Goal: Task Accomplishment & Management: Use online tool/utility

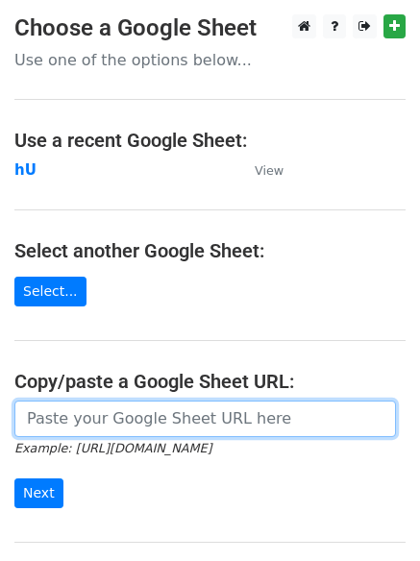
click at [109, 421] on input "url" at bounding box center [205, 419] width 382 height 37
type input "[URL][DOMAIN_NAME]"
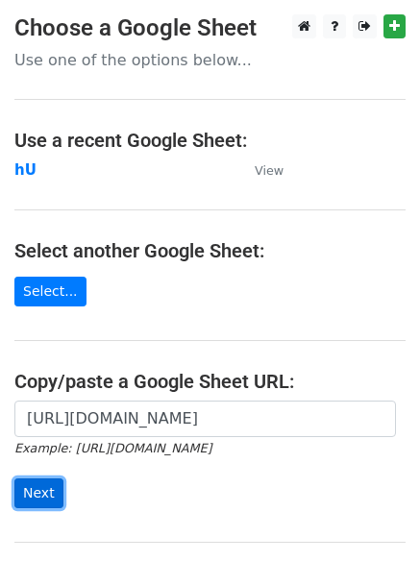
click at [29, 494] on input "Next" at bounding box center [38, 494] width 49 height 30
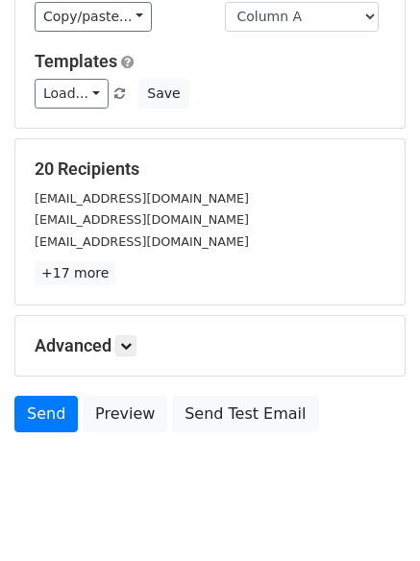
scroll to position [186, 0]
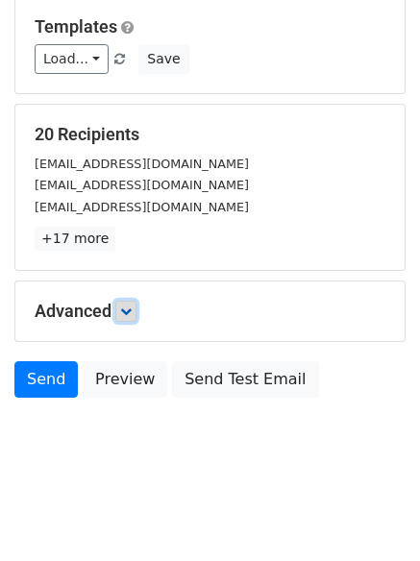
click at [128, 307] on icon at bounding box center [126, 312] width 12 height 12
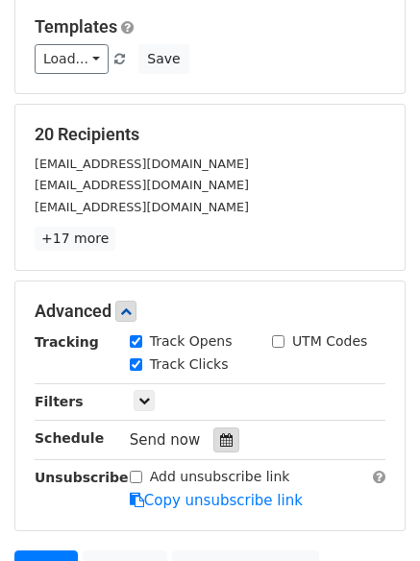
click at [213, 434] on div at bounding box center [226, 440] width 26 height 25
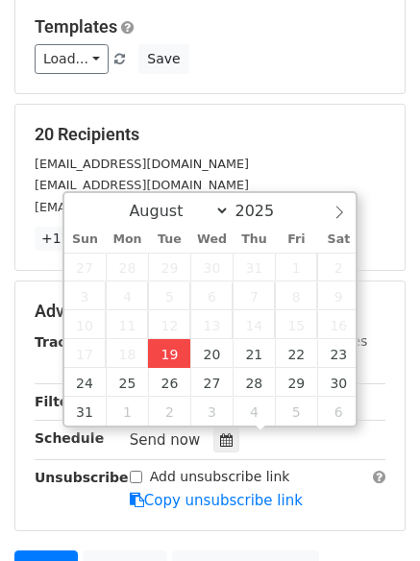
type input "2025-08-19 14:51"
type input "02"
type input "51"
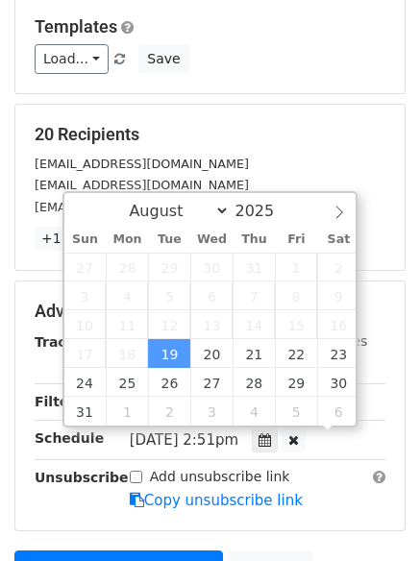
scroll to position [1, 0]
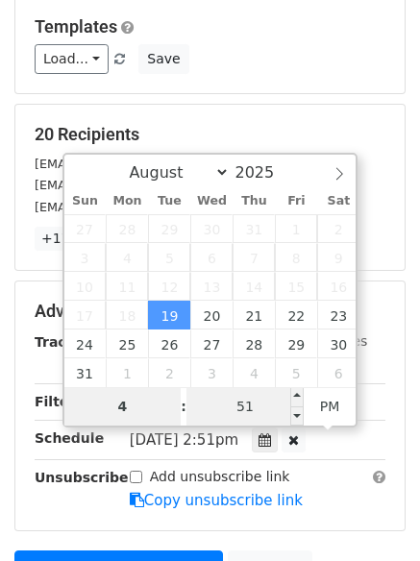
type input "4"
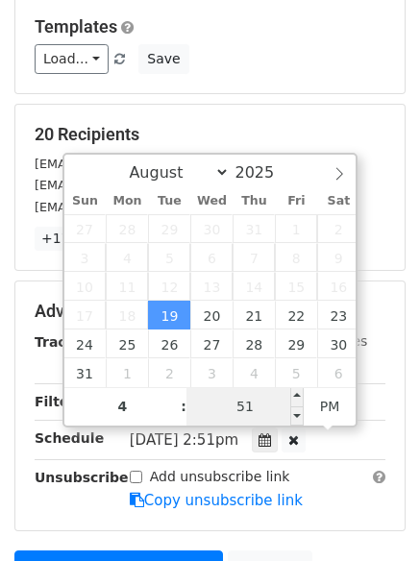
type input "2025-08-19 16:51"
type input "04"
click at [254, 417] on input "51" at bounding box center [244, 406] width 117 height 38
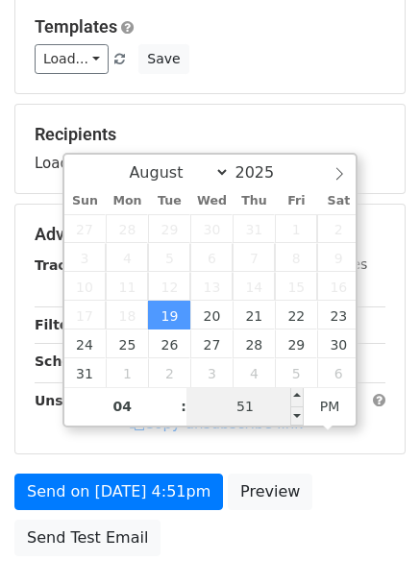
type input "0"
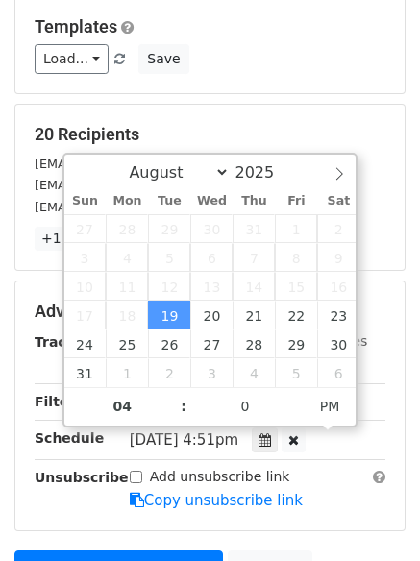
type input "2025-08-19 16:00"
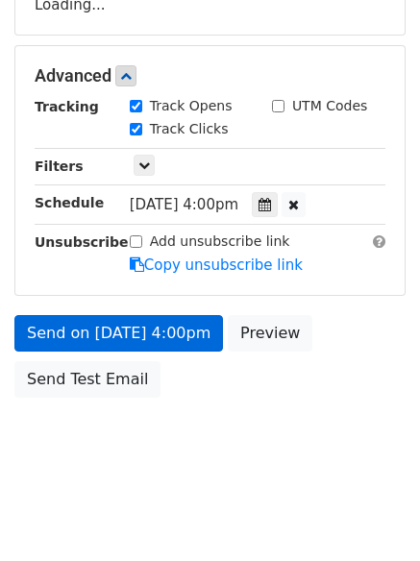
scroll to position [343, 0]
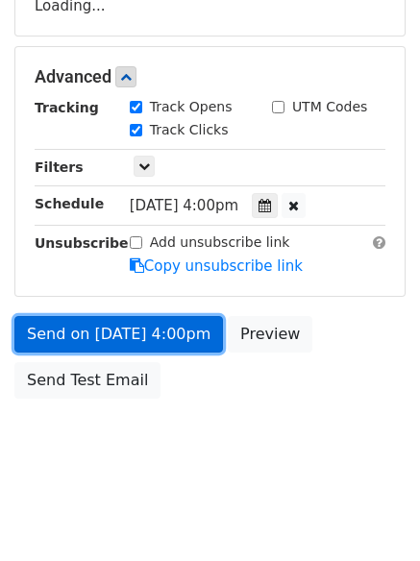
click at [108, 329] on link "Send on Aug 19 at 4:00pm" at bounding box center [118, 334] width 209 height 37
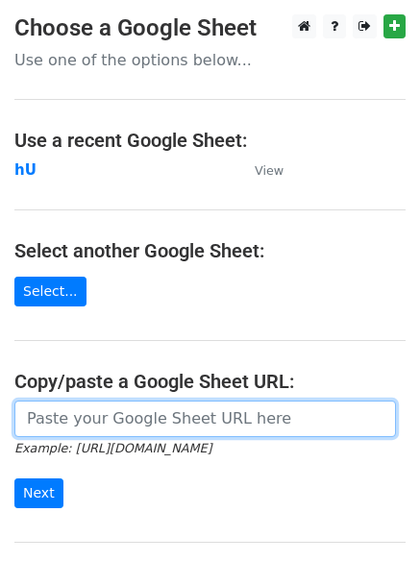
click at [129, 420] on input "url" at bounding box center [205, 419] width 382 height 37
type input "https://docs.google.com/spreadsheets/d/1XpSqx0GppF6LWhitQIRGofkvjRxhSrh-g00IB_8…"
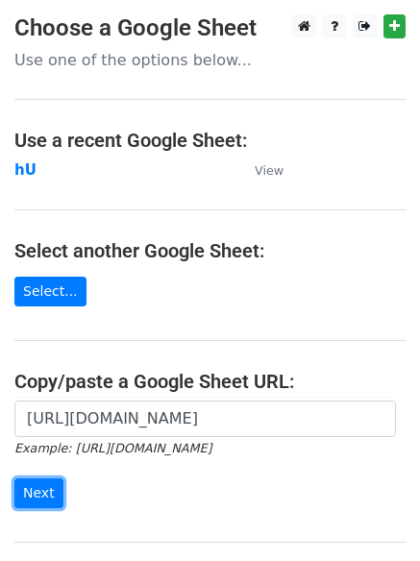
click at [38, 494] on input "Next" at bounding box center [38, 494] width 49 height 30
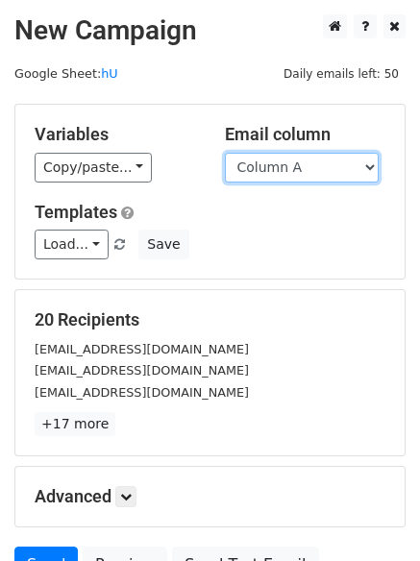
click at [367, 163] on select "Column A Column B Column C Column D Column E Column F Column G" at bounding box center [302, 168] width 154 height 30
select select "Column B"
click at [225, 153] on select "Column A Column B Column C Column D Column E Column F Column G" at bounding box center [302, 168] width 154 height 30
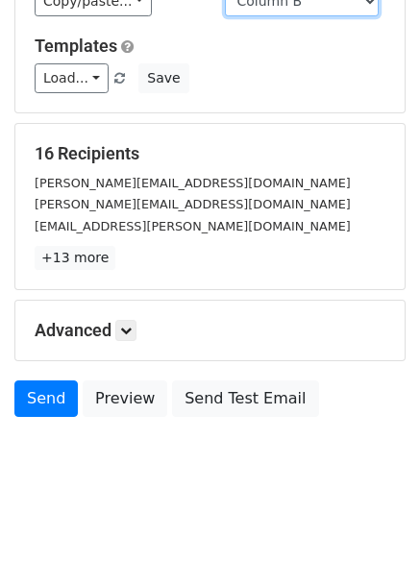
scroll to position [186, 0]
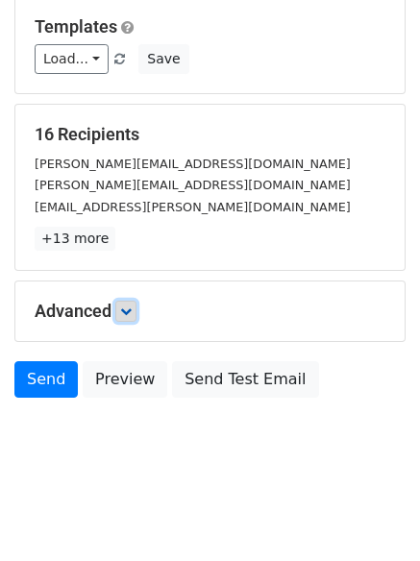
click at [132, 309] on icon at bounding box center [126, 312] width 12 height 12
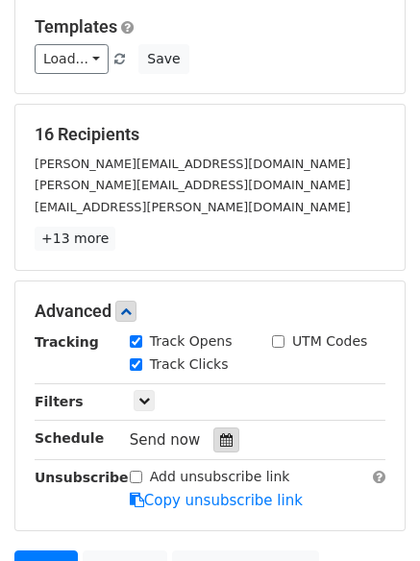
click at [220, 438] on icon at bounding box center [226, 440] width 12 height 13
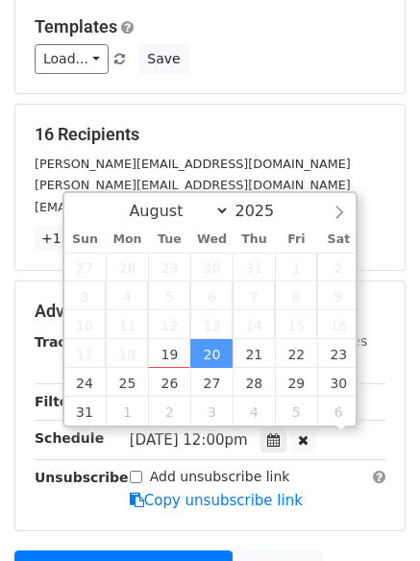
scroll to position [1, 0]
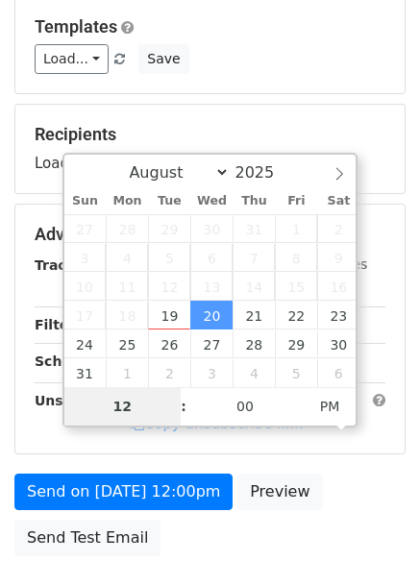
type input "2025-08-27 12:00"
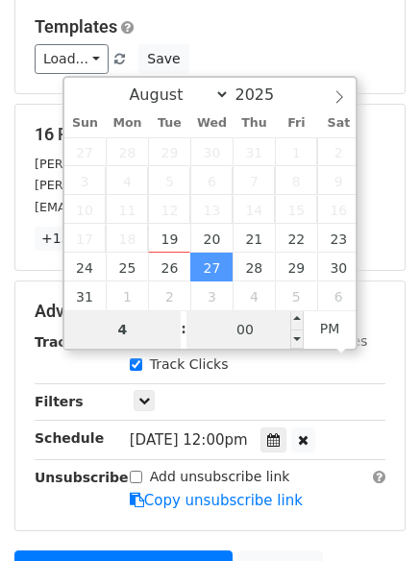
type input "4"
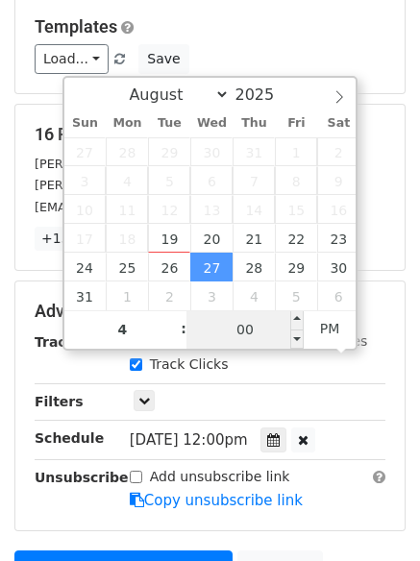
type input "2025-08-27 16:00"
type input "04"
click at [241, 325] on input "00" at bounding box center [244, 329] width 117 height 38
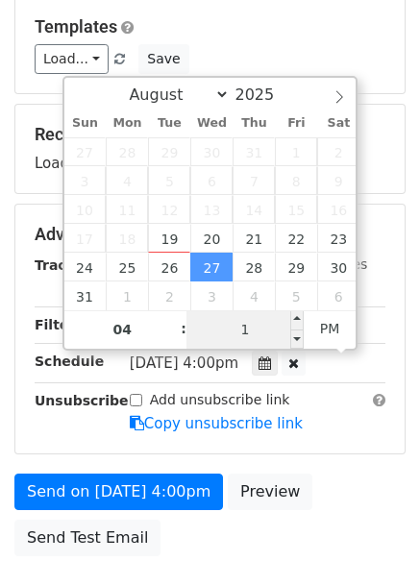
type input "15"
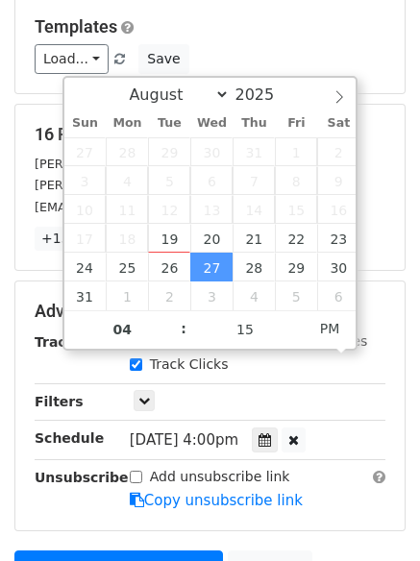
type input "2025-08-27 16:15"
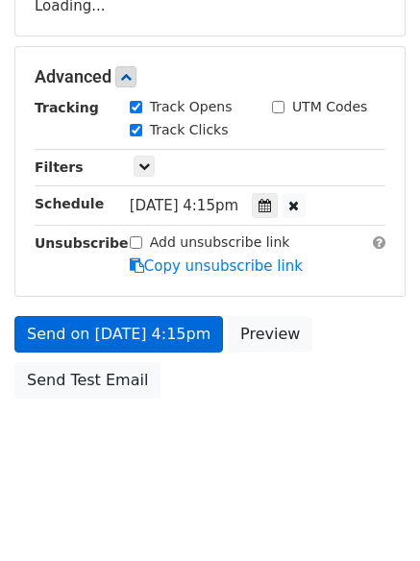
scroll to position [404, 0]
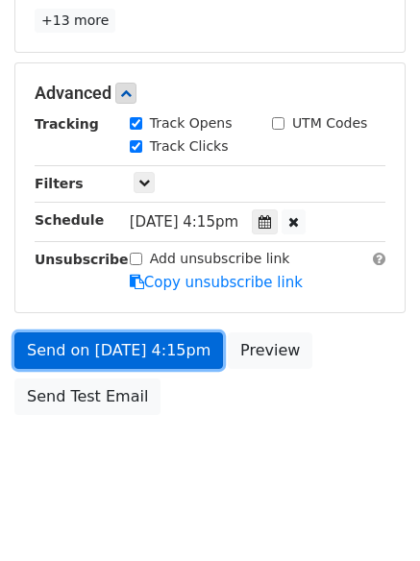
click at [110, 348] on link "Send on Aug 27 at 4:15pm" at bounding box center [118, 351] width 209 height 37
